Goal: Information Seeking & Learning: Learn about a topic

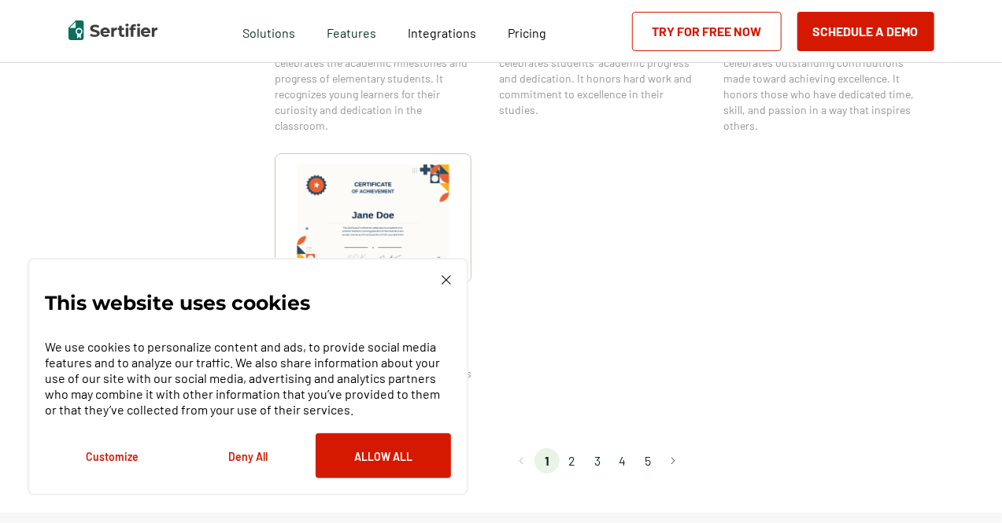
scroll to position [1351, 0]
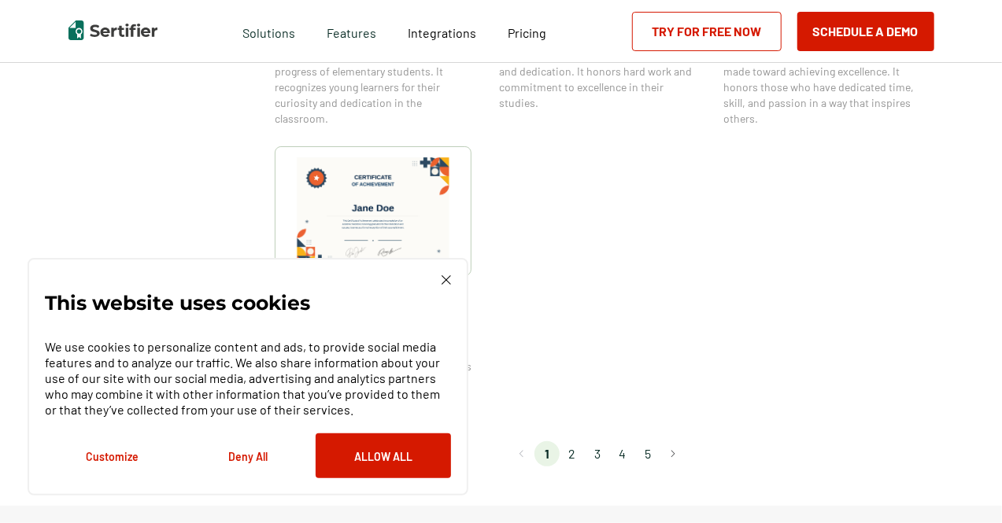
click at [445, 285] on img at bounding box center [445, 279] width 9 height 9
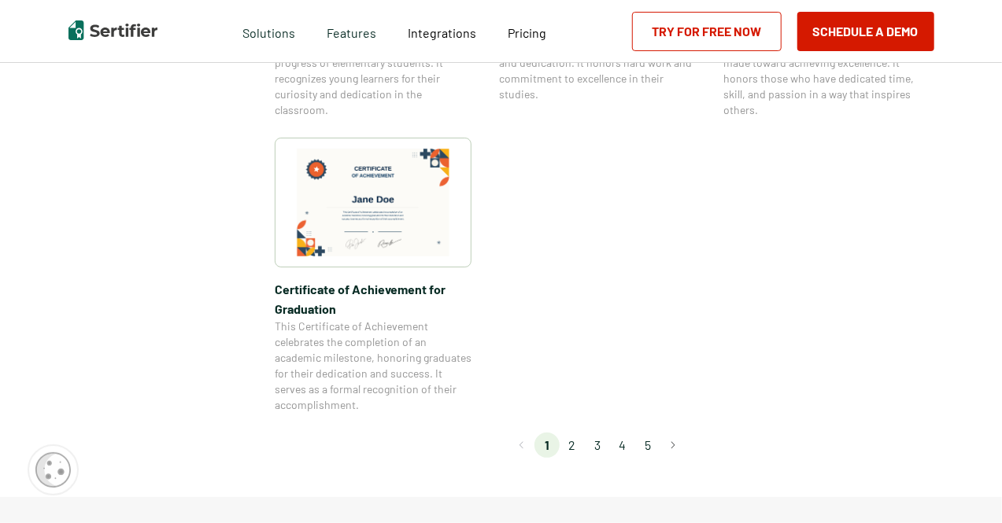
scroll to position [1361, 0]
click at [685, 449] on button "Go to next page" at bounding box center [672, 444] width 25 height 25
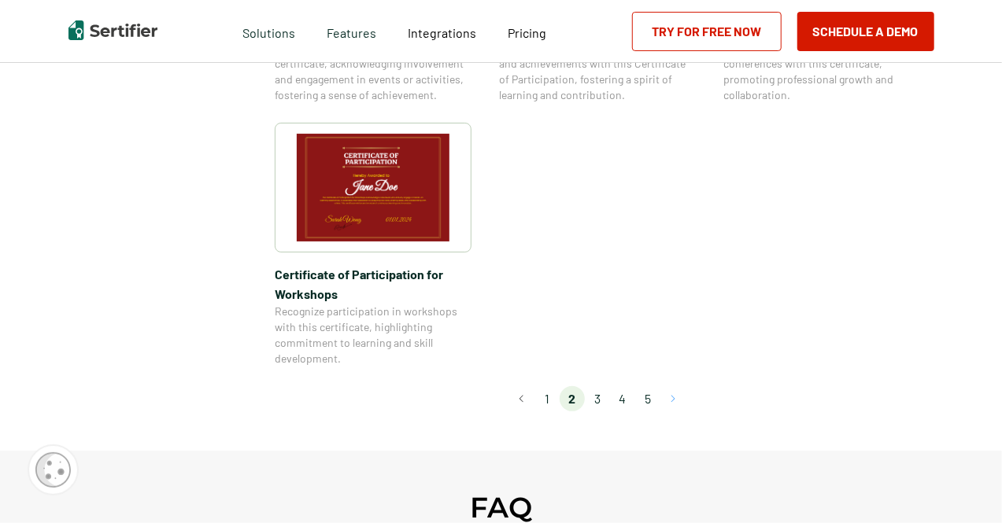
scroll to position [1413, 0]
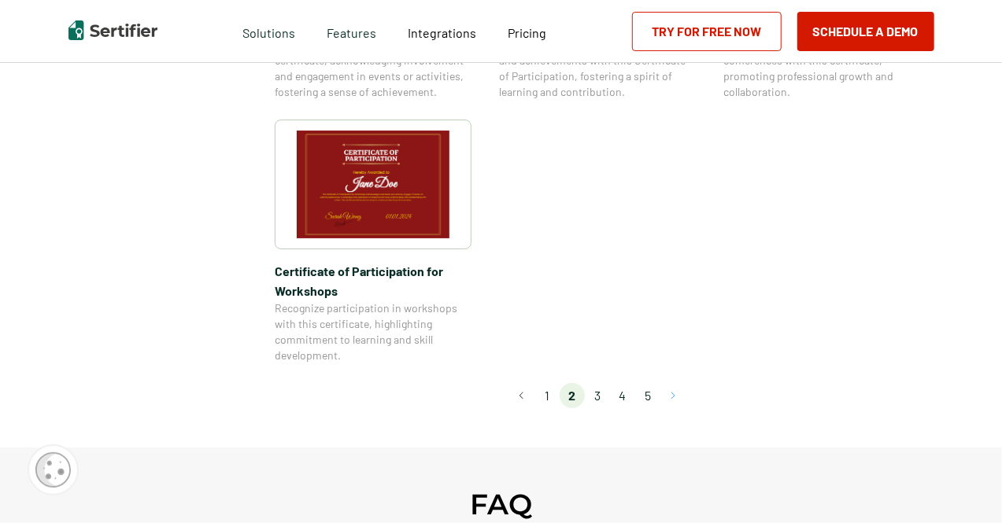
click at [672, 383] on button "Go to next page" at bounding box center [672, 395] width 25 height 25
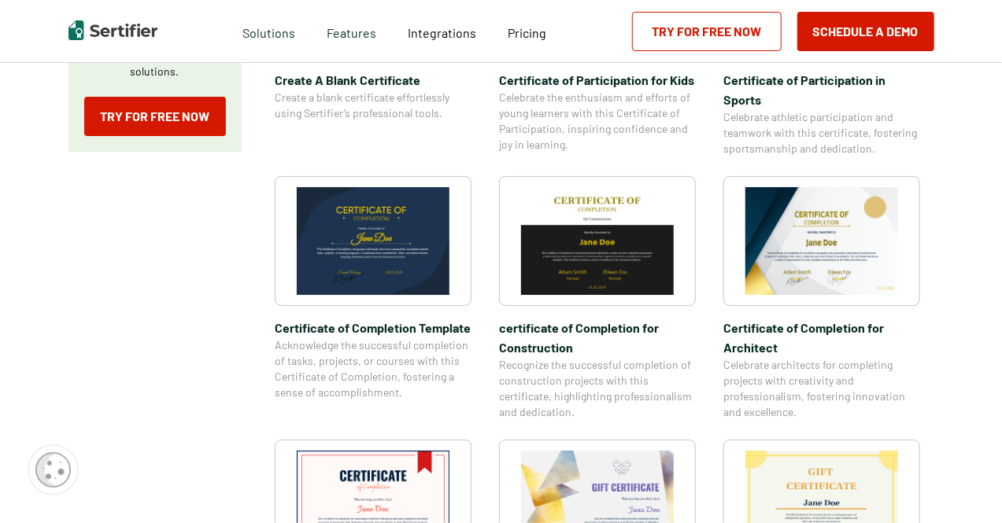
scroll to position [422, 0]
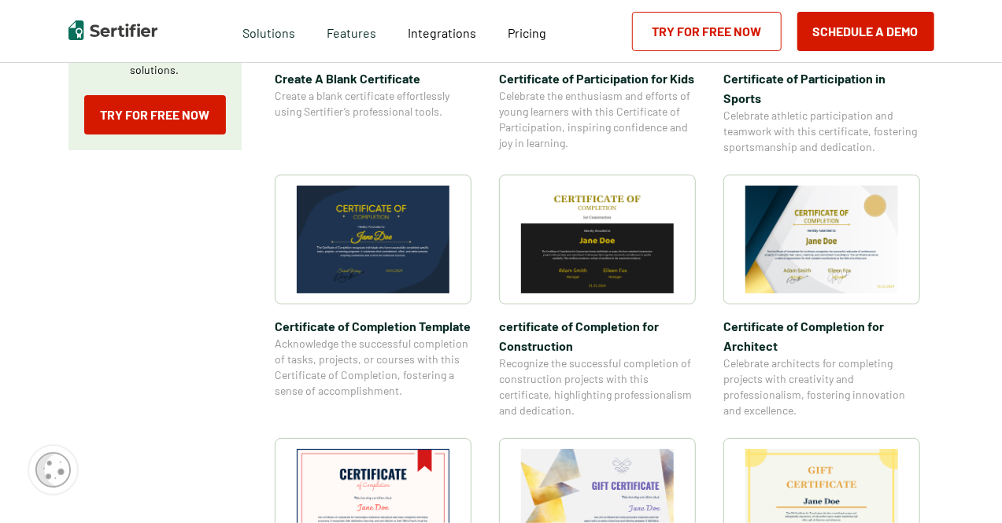
click at [377, 340] on span "Acknowledge the successful completion of tasks, projects, or courses with this …" at bounding box center [373, 367] width 197 height 63
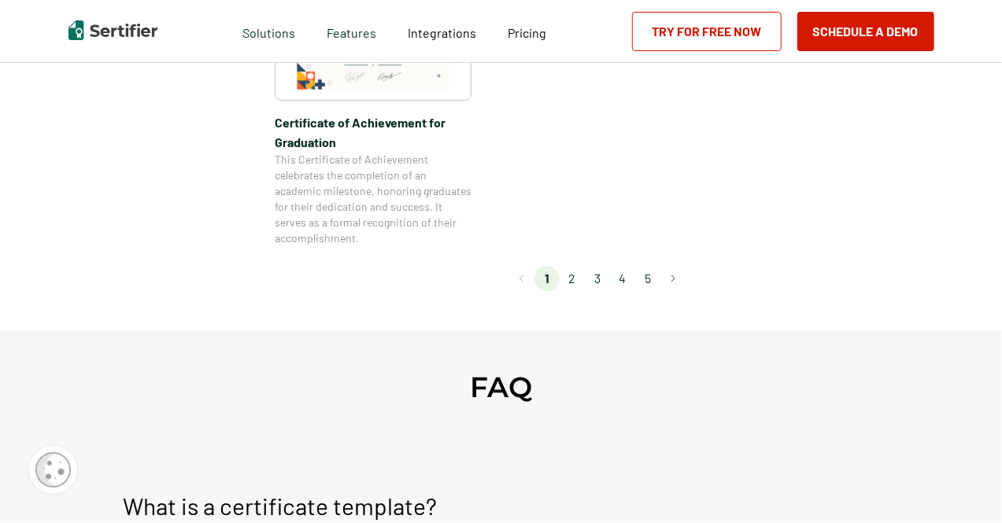
scroll to position [1525, 0]
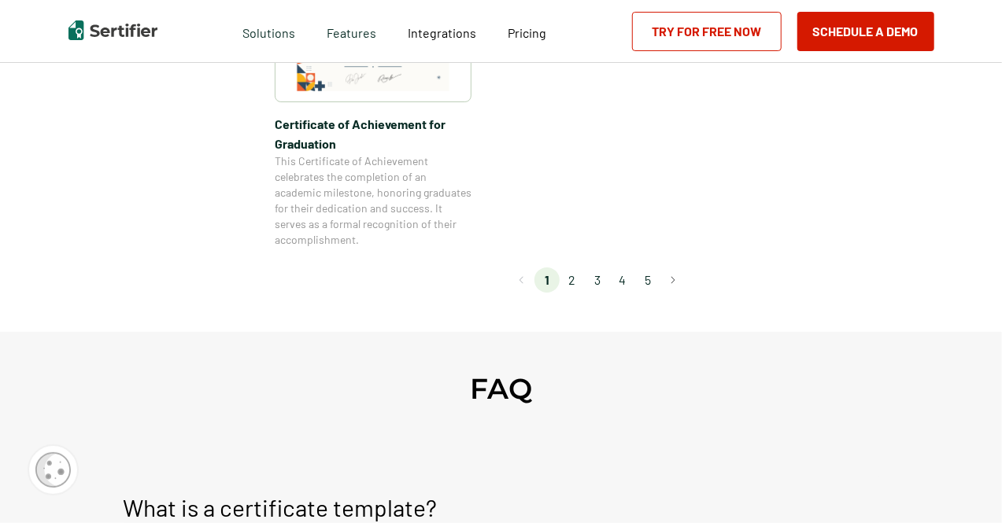
click at [650, 279] on li "5" at bounding box center [647, 280] width 25 height 25
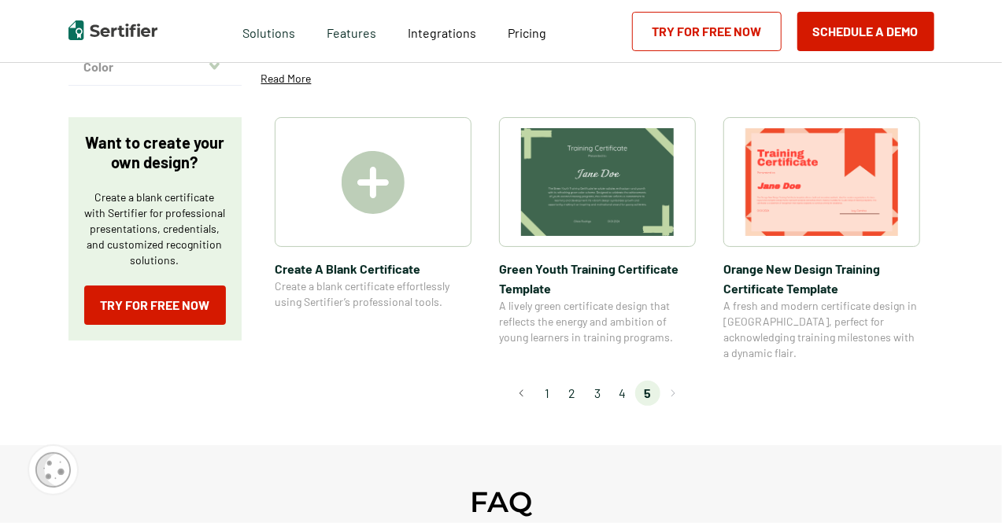
scroll to position [233, 0]
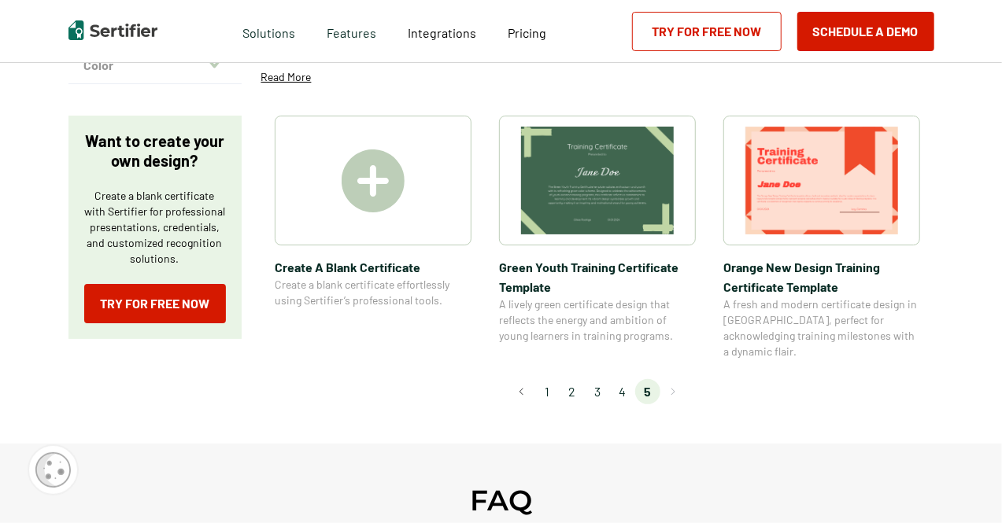
click at [960, 28] on div "Solutions Features Integrations Pricing Schedule a Demo Try for Free Now" at bounding box center [501, 31] width 944 height 63
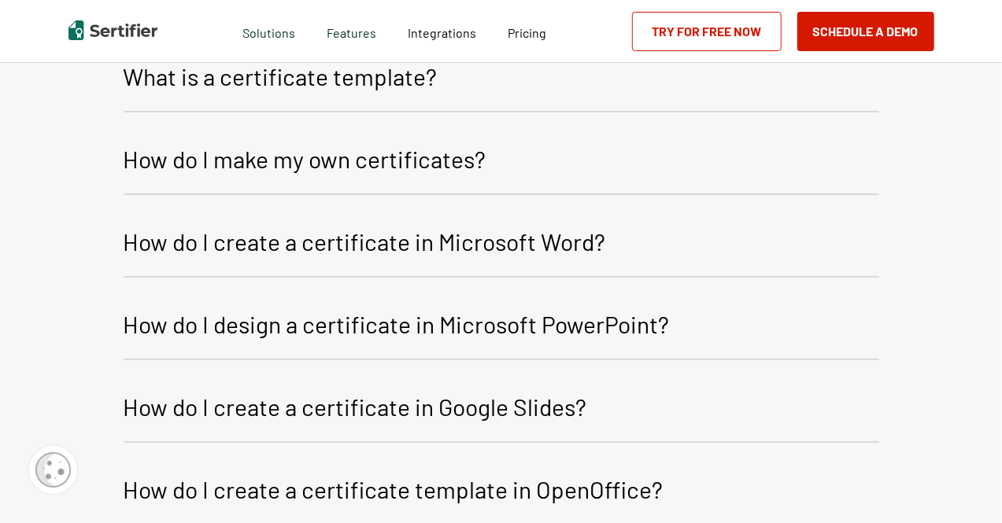
scroll to position [778, 0]
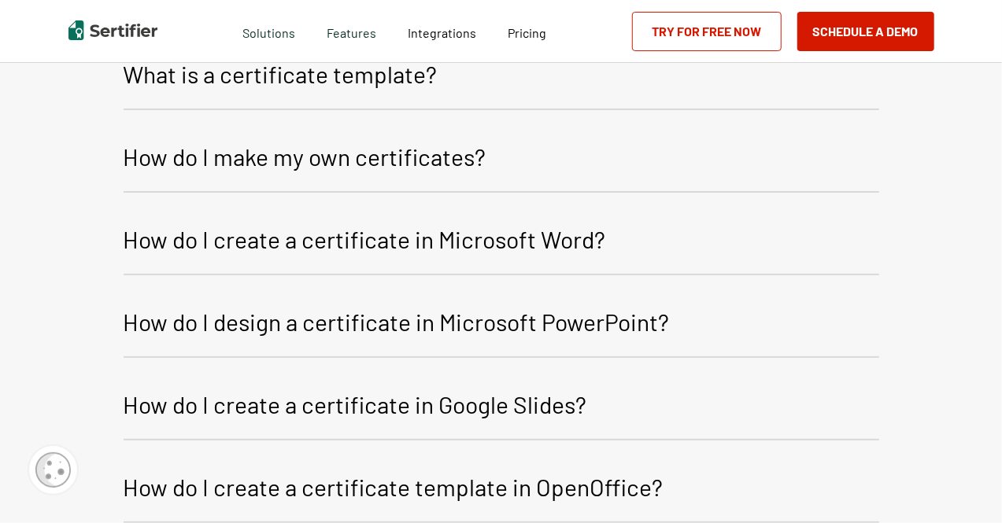
click at [271, 146] on p "How do I make my own certificates?" at bounding box center [305, 157] width 363 height 38
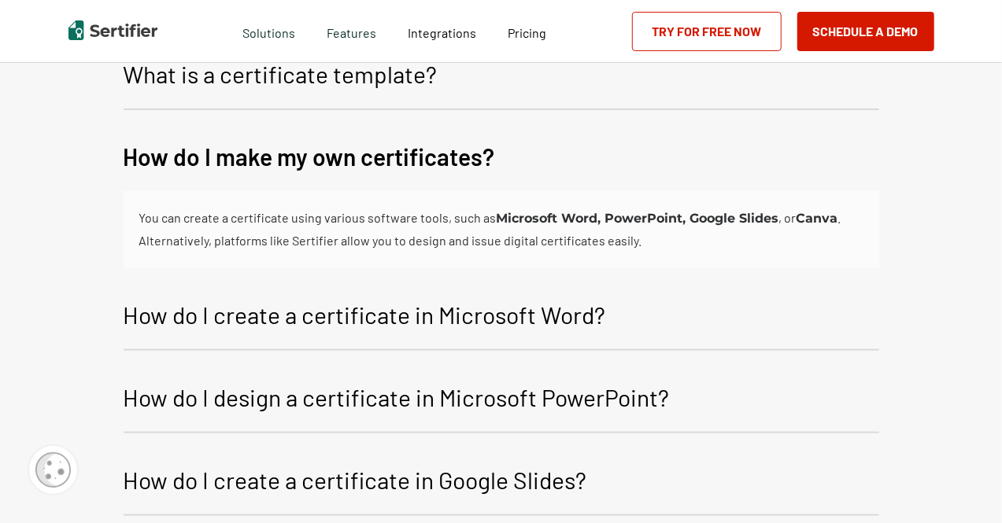
click at [554, 211] on b "Microsoft Word, PowerPoint, Google Slides" at bounding box center [638, 218] width 283 height 15
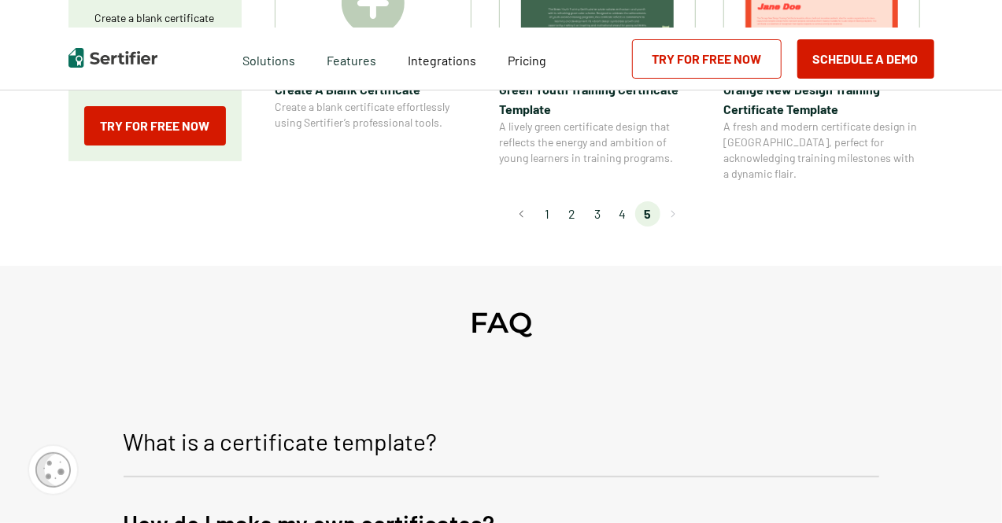
scroll to position [0, 0]
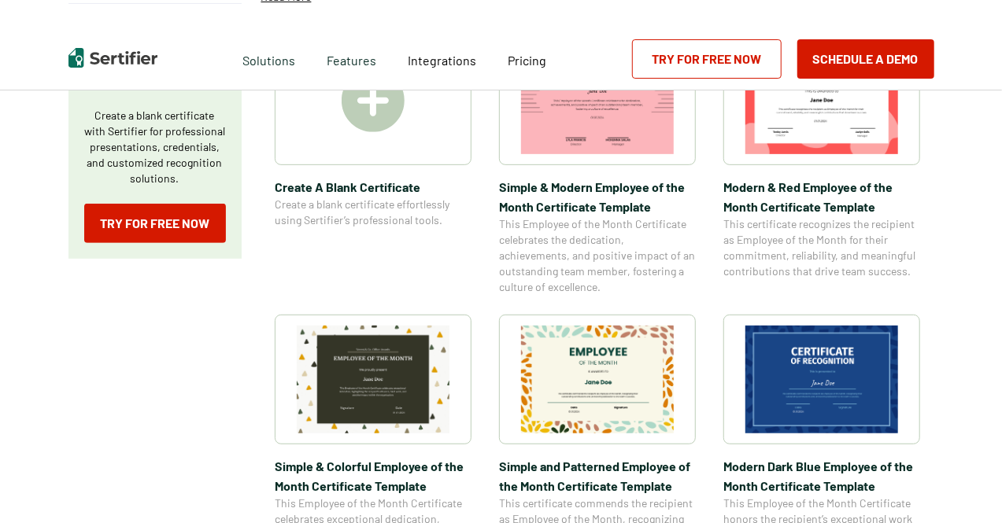
scroll to position [335, 0]
